Goal: Find specific page/section: Find specific page/section

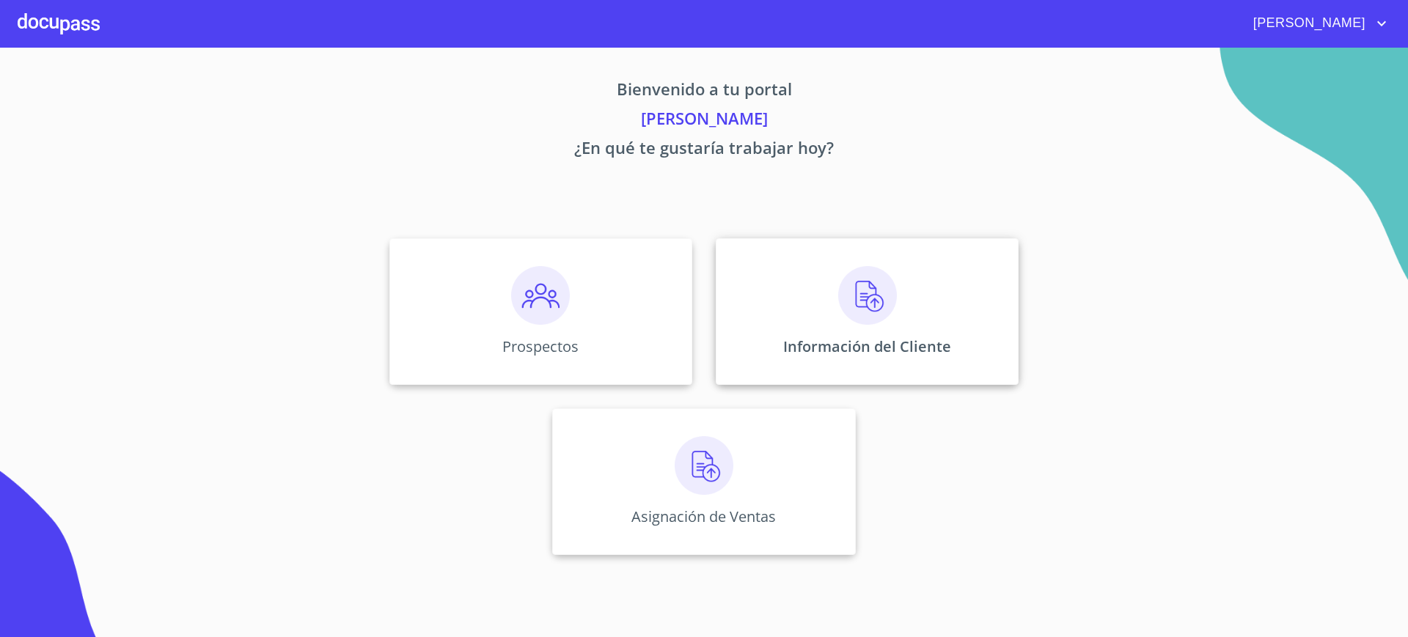
click at [780, 313] on div "Información del Cliente" at bounding box center [867, 311] width 303 height 147
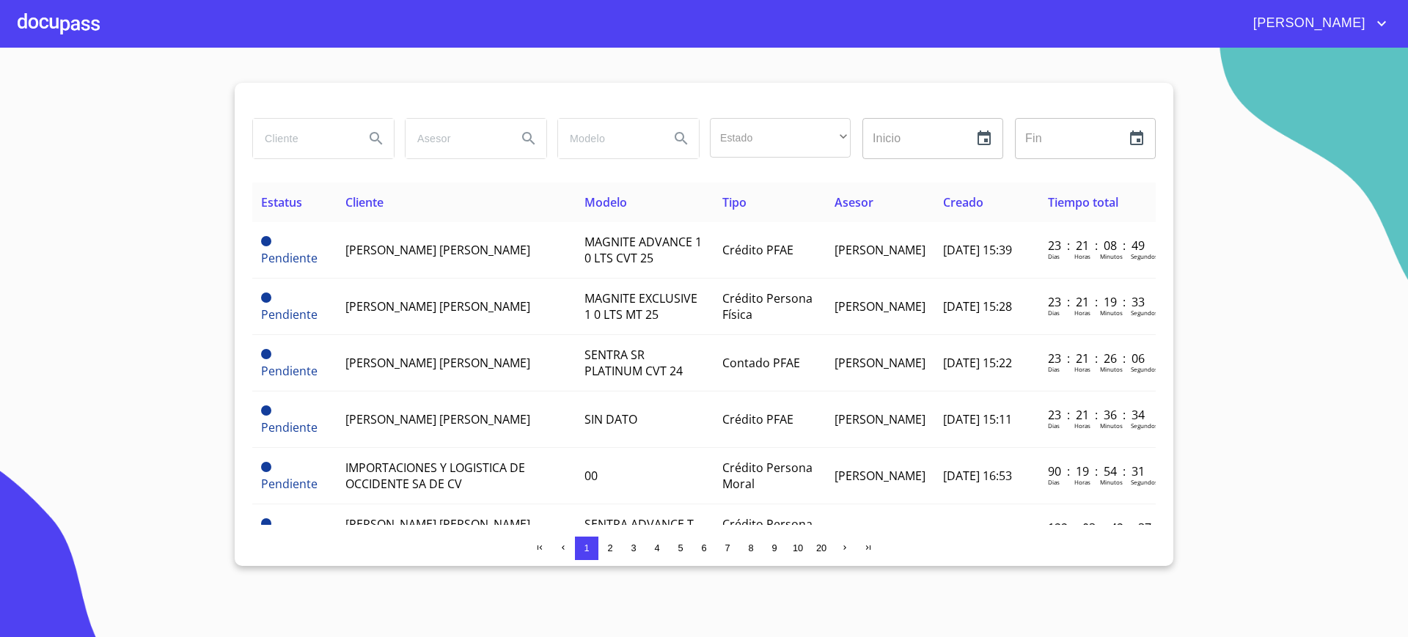
click at [319, 155] on input "search" at bounding box center [303, 139] width 100 height 40
type input "j"
type input "[PERSON_NAME] [PERSON_NAME]"
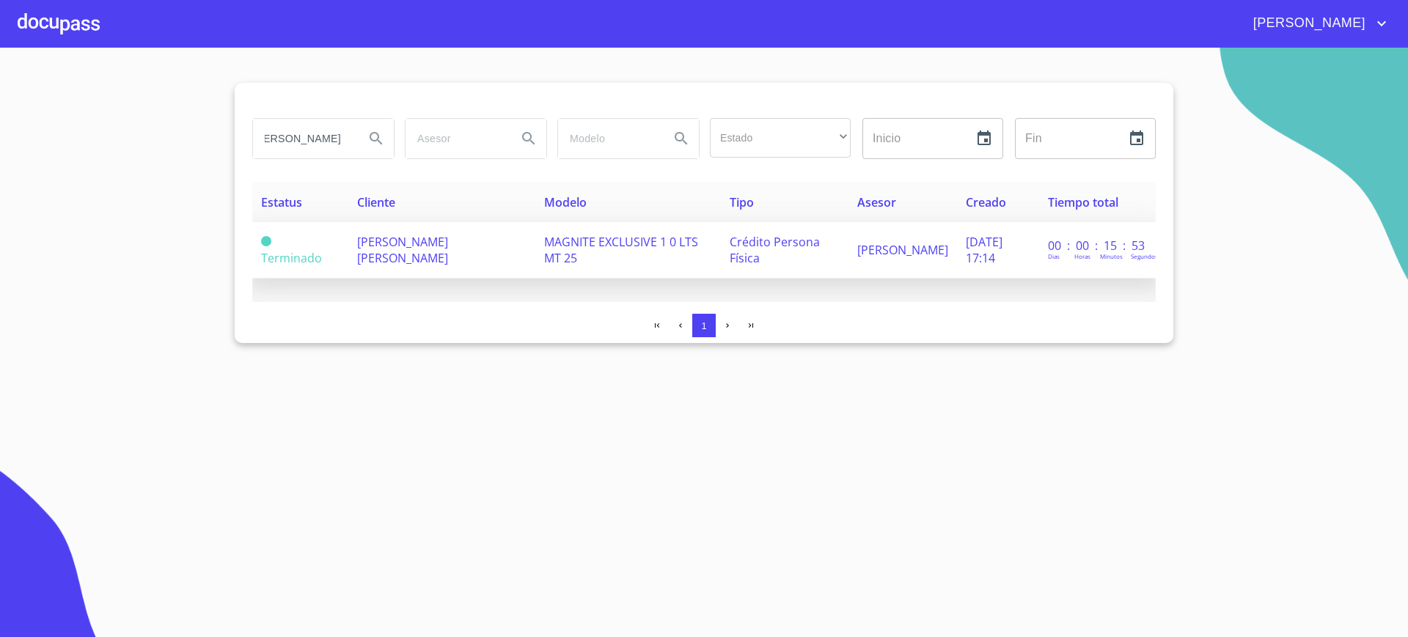
scroll to position [0, 0]
click at [395, 235] on span "[PERSON_NAME] [PERSON_NAME]" at bounding box center [402, 250] width 91 height 32
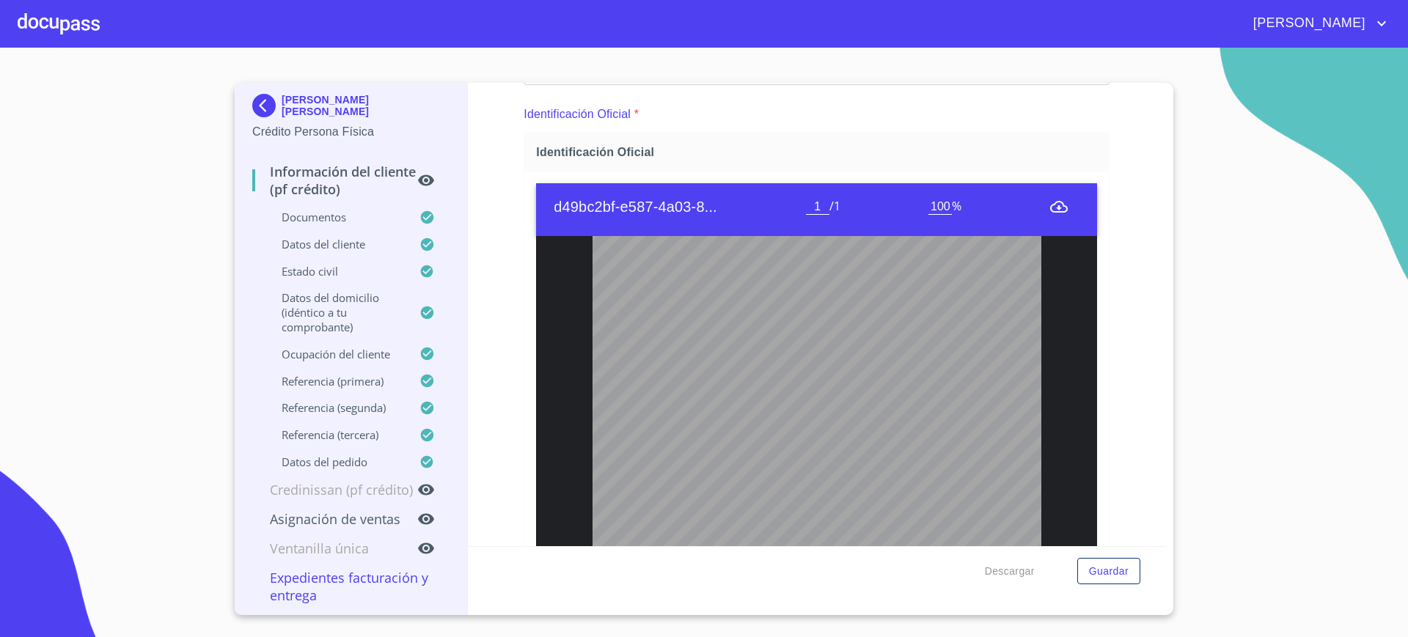
scroll to position [109, 0]
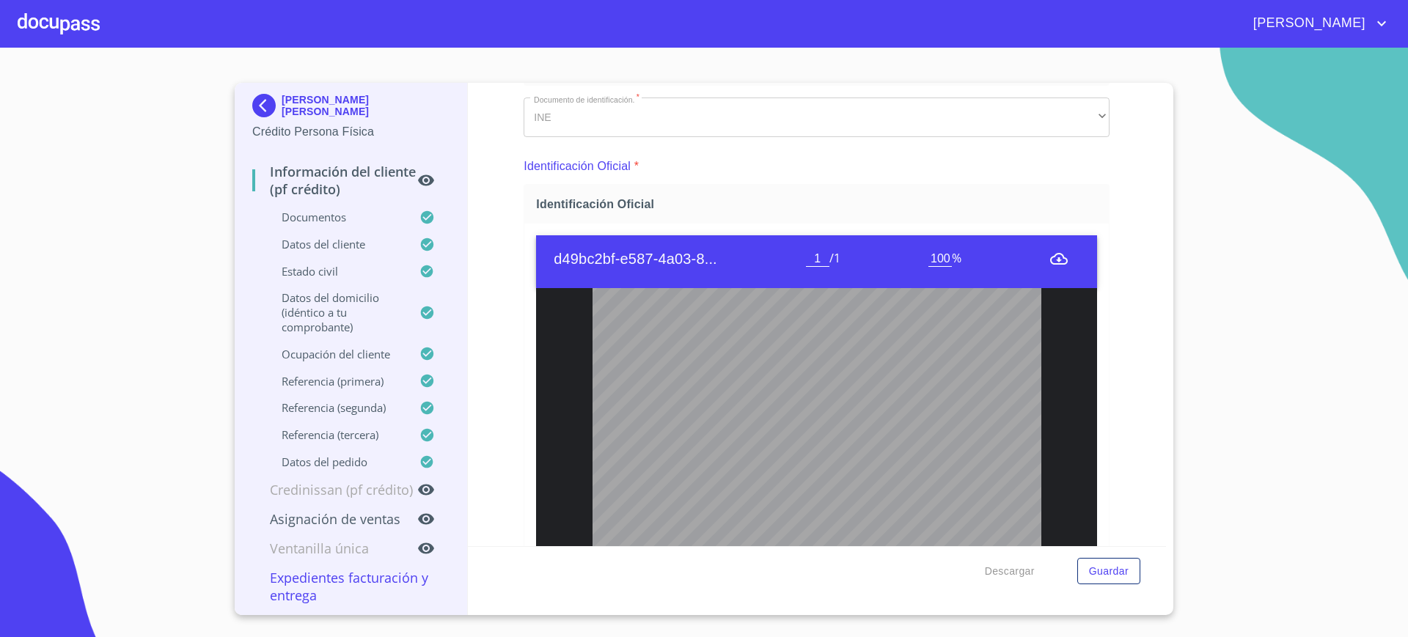
click at [89, 27] on div at bounding box center [59, 23] width 82 height 47
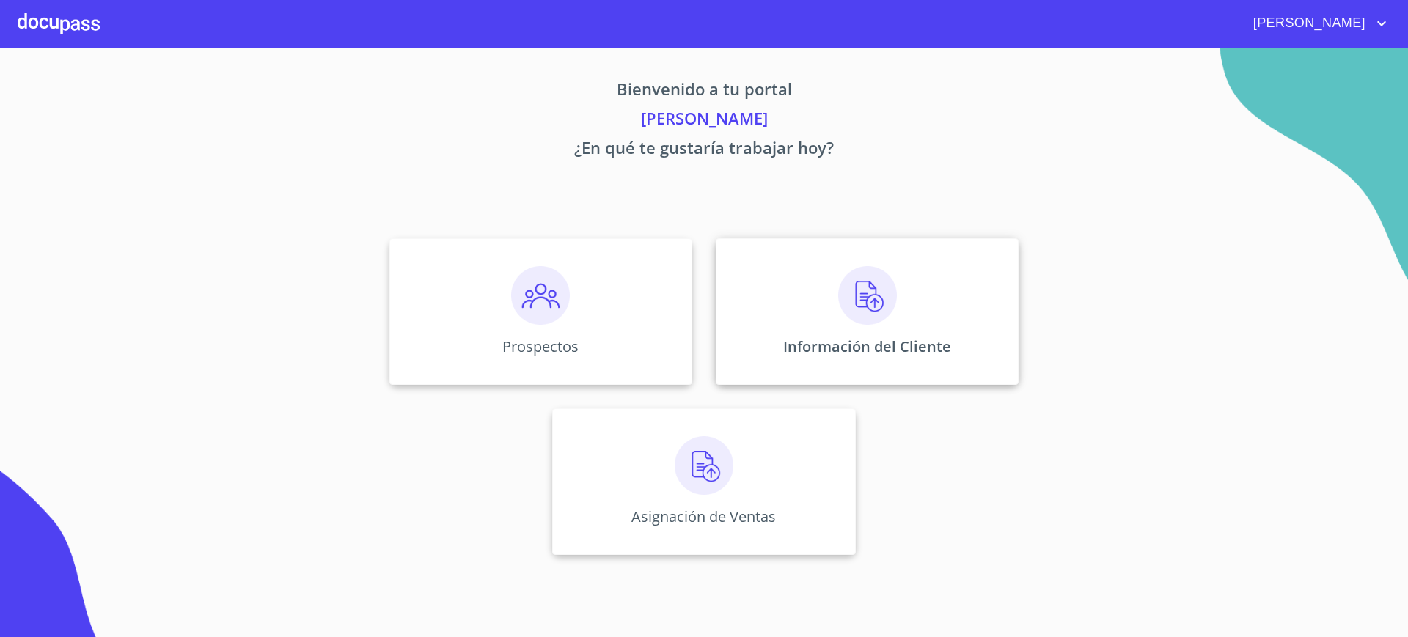
click at [779, 307] on div "Información del Cliente" at bounding box center [867, 311] width 303 height 147
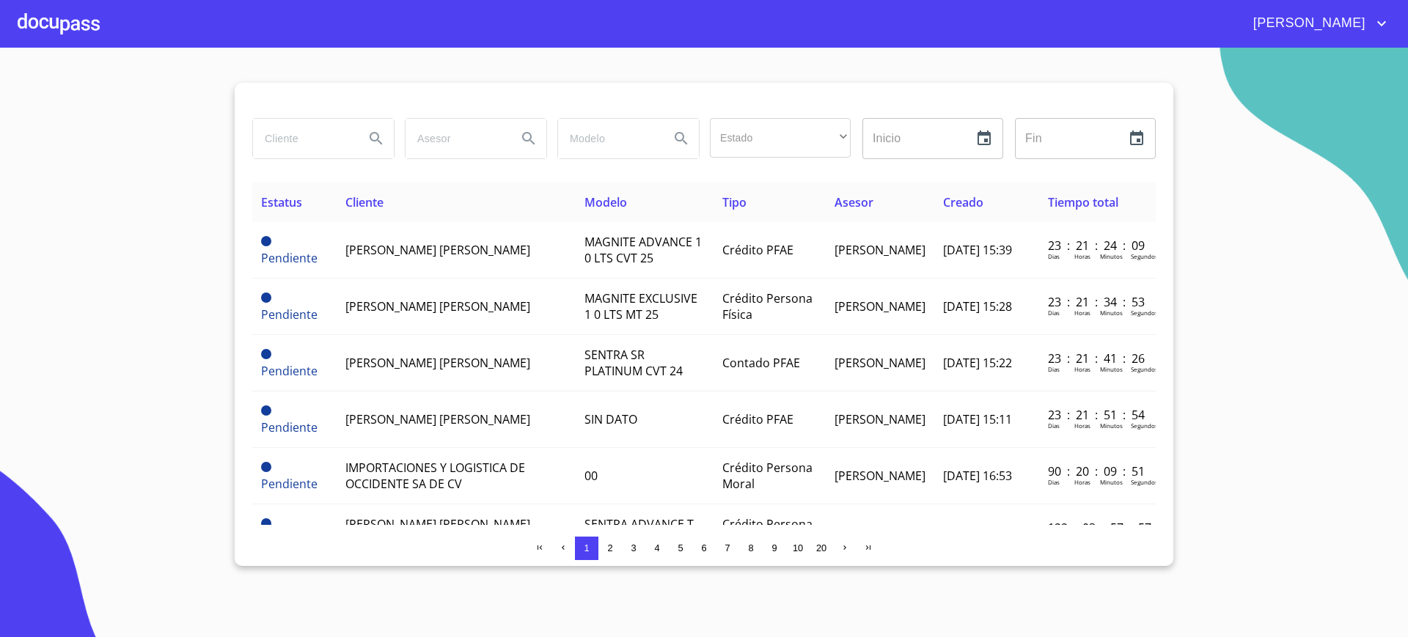
click at [291, 146] on input "search" at bounding box center [303, 139] width 100 height 40
type input "E"
type input "[PERSON_NAME]"
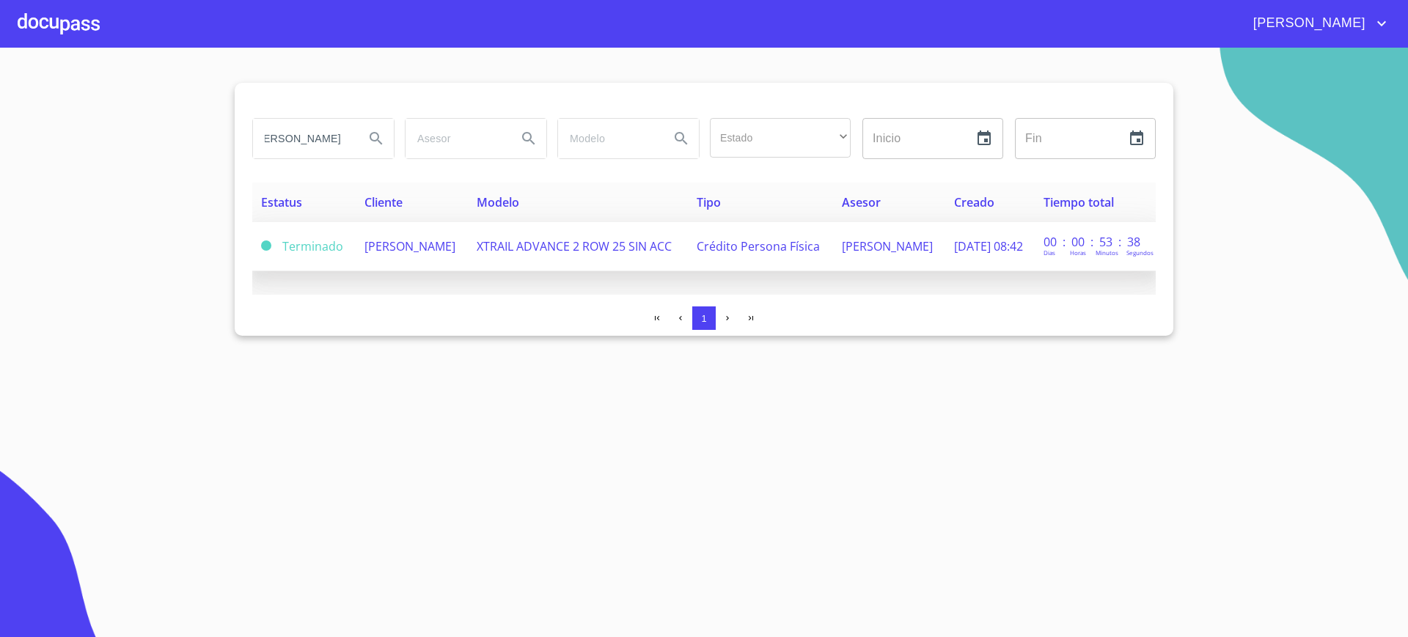
scroll to position [0, 0]
click at [411, 241] on span "[PERSON_NAME]" at bounding box center [409, 246] width 91 height 16
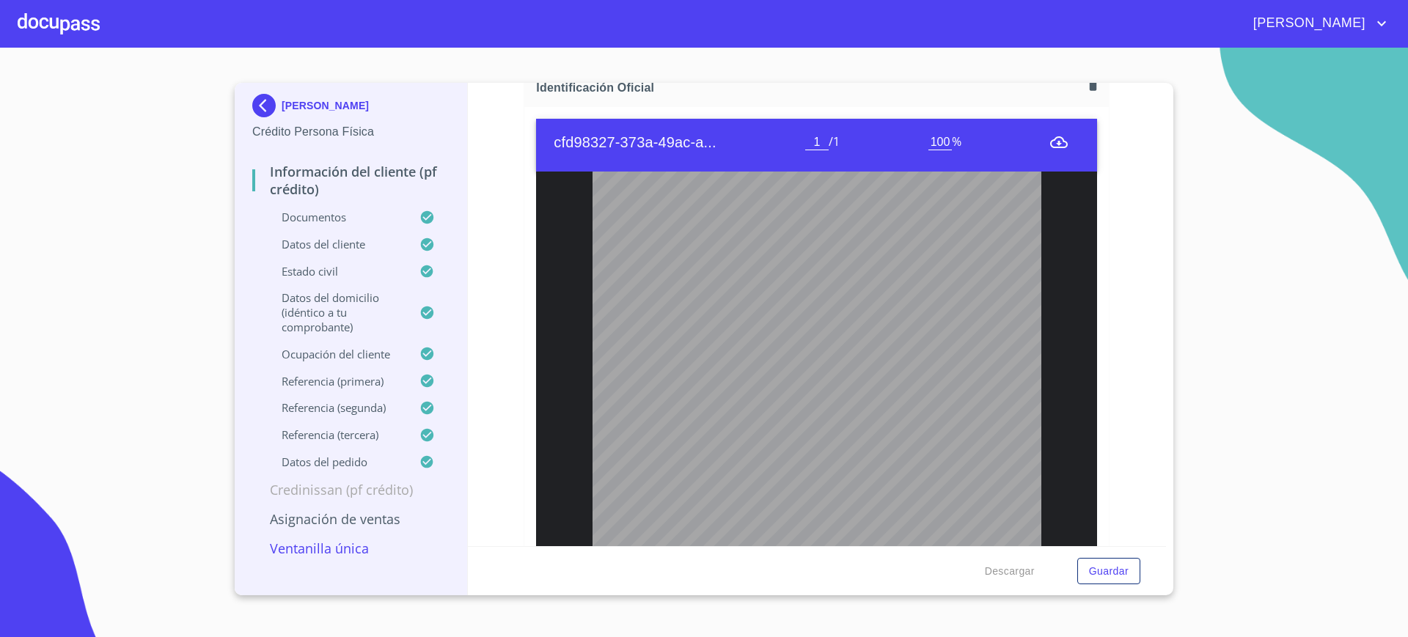
scroll to position [43, 0]
